Goal: Ask a question

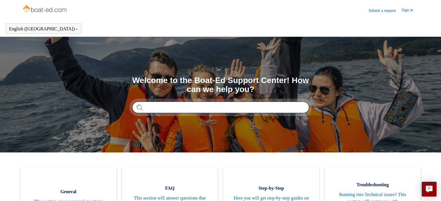
click at [176, 105] on input "Search" at bounding box center [220, 108] width 177 height 12
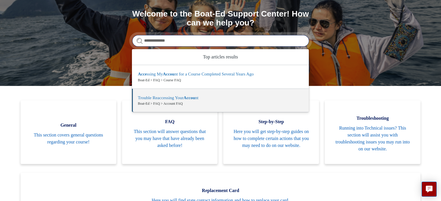
scroll to position [67, 0]
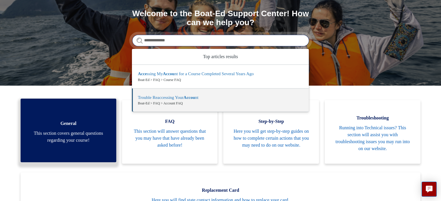
type input "**********"
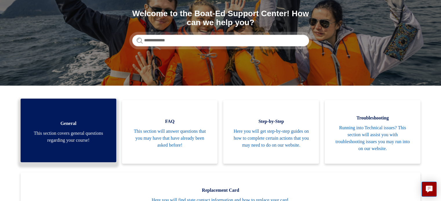
click at [78, 133] on span "This section covers general questions regarding your course!" at bounding box center [68, 137] width 78 height 14
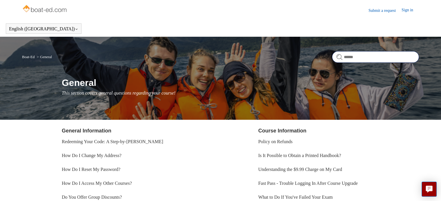
click at [351, 58] on input "Search" at bounding box center [375, 57] width 87 height 12
type input "**********"
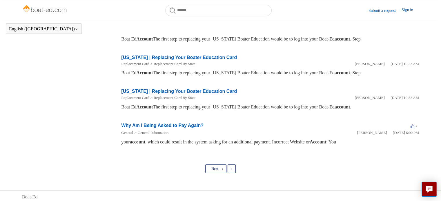
scroll to position [289, 0]
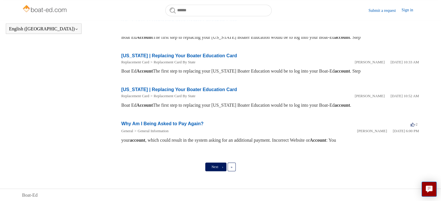
click at [216, 167] on span "Next" at bounding box center [214, 167] width 7 height 4
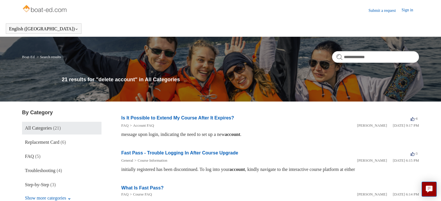
click at [379, 10] on link "Submit a request" at bounding box center [384, 11] width 33 height 6
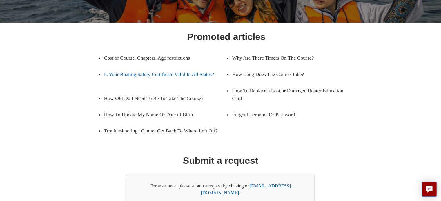
scroll to position [103, 0]
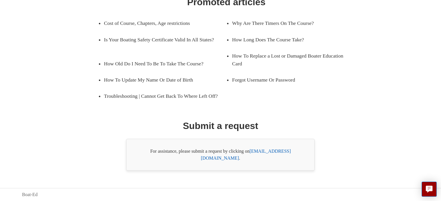
click at [269, 159] on link "[EMAIL_ADDRESS][DOMAIN_NAME]" at bounding box center [246, 155] width 90 height 12
click at [340, 100] on ul "Cost of Course, Chapters, Age restrictions Why Are There Timers On The Course? …" at bounding box center [226, 59] width 268 height 89
